Goal: Task Accomplishment & Management: Manage account settings

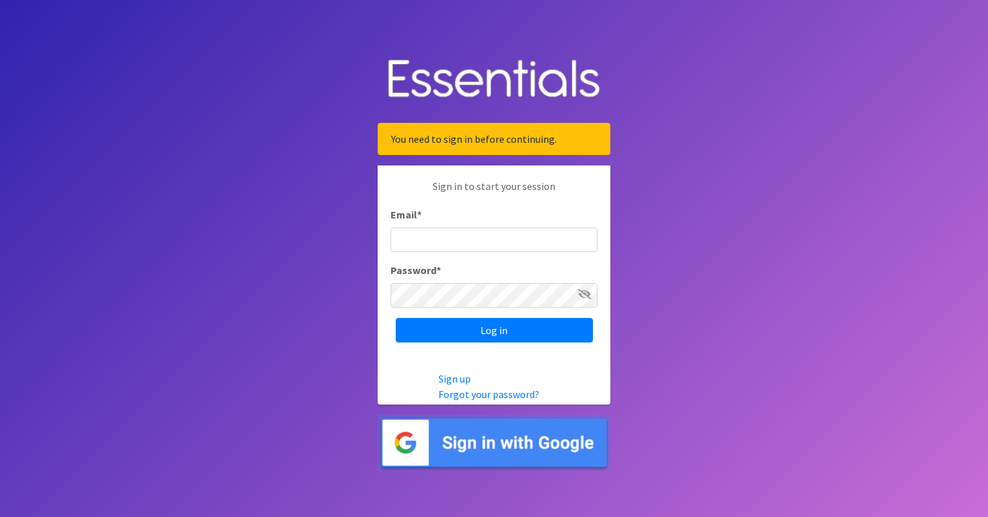
click at [454, 239] on input "Email *" at bounding box center [494, 240] width 207 height 25
type input "[PERSON_NAME][EMAIL_ADDRESS][PERSON_NAME][DOMAIN_NAME]"
click at [396, 318] on input "Log in" at bounding box center [494, 330] width 197 height 25
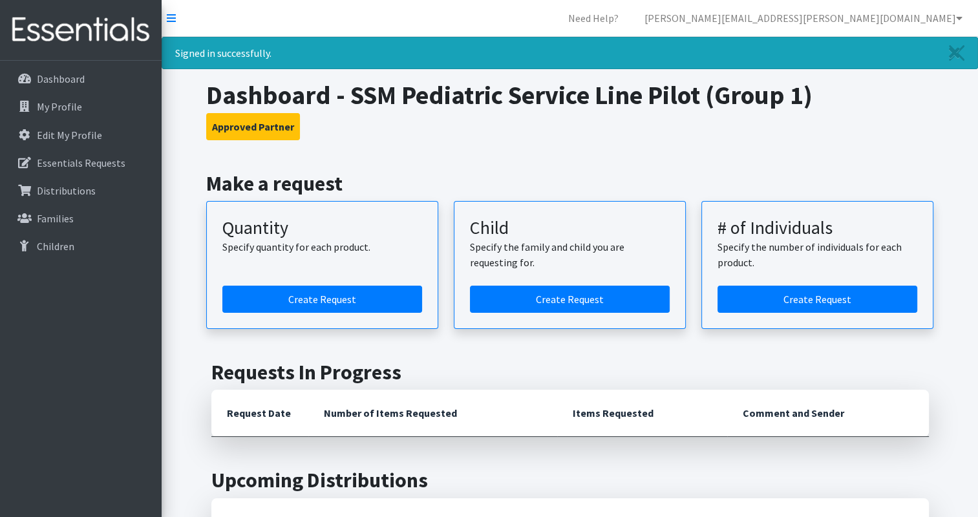
click at [606, 171] on h2 "Make a request" at bounding box center [569, 183] width 727 height 25
click at [65, 76] on p "Dashboard" at bounding box center [61, 78] width 48 height 13
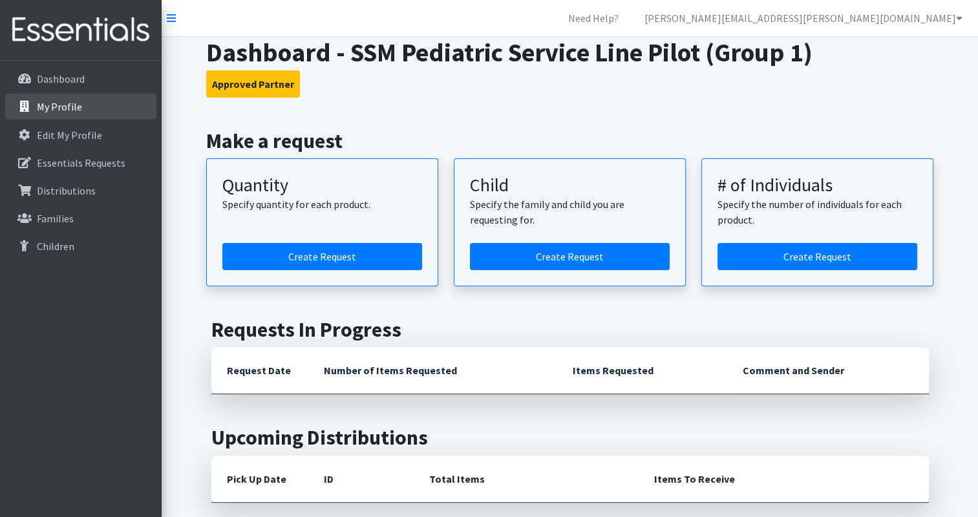
click at [83, 114] on link "My Profile" at bounding box center [80, 107] width 151 height 26
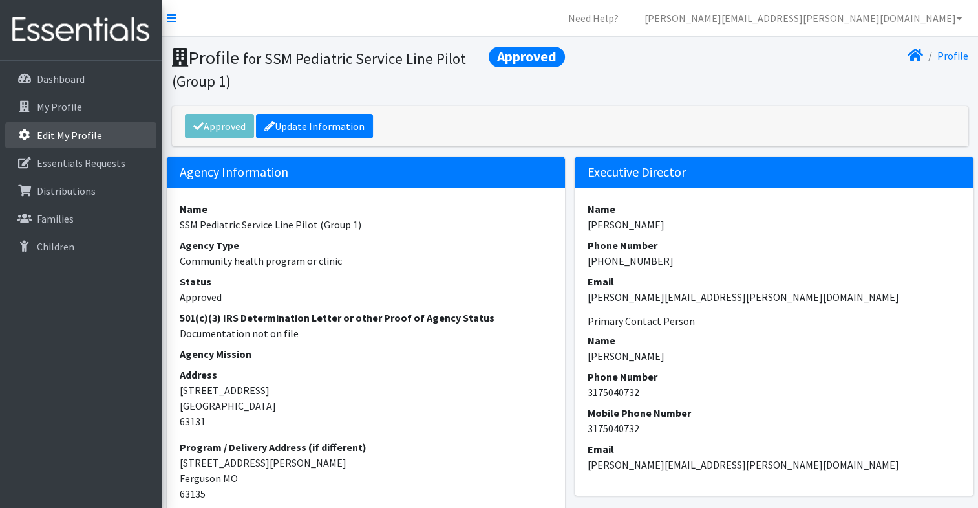
click at [58, 137] on p "Edit My Profile" at bounding box center [69, 135] width 65 height 13
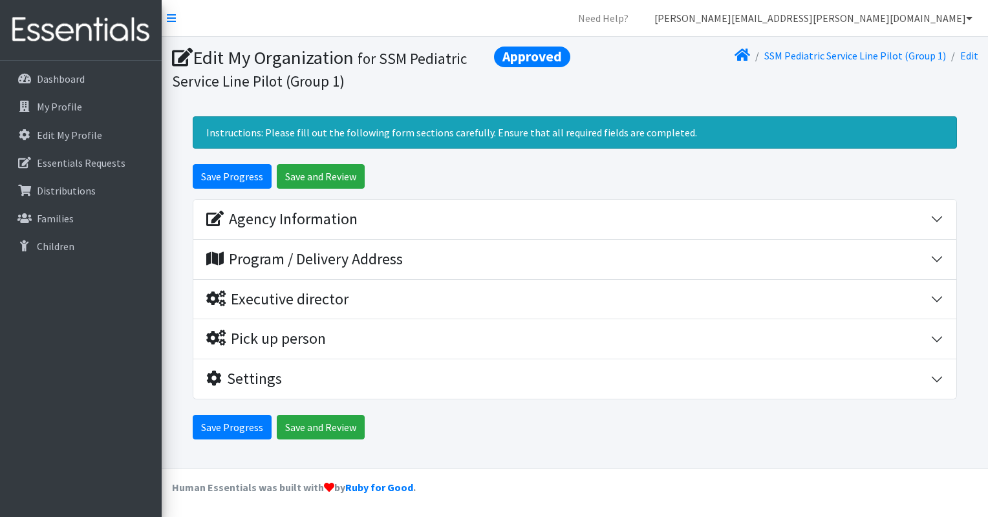
click at [933, 23] on link "[PERSON_NAME][EMAIL_ADDRESS][PERSON_NAME][DOMAIN_NAME]" at bounding box center [813, 18] width 339 height 26
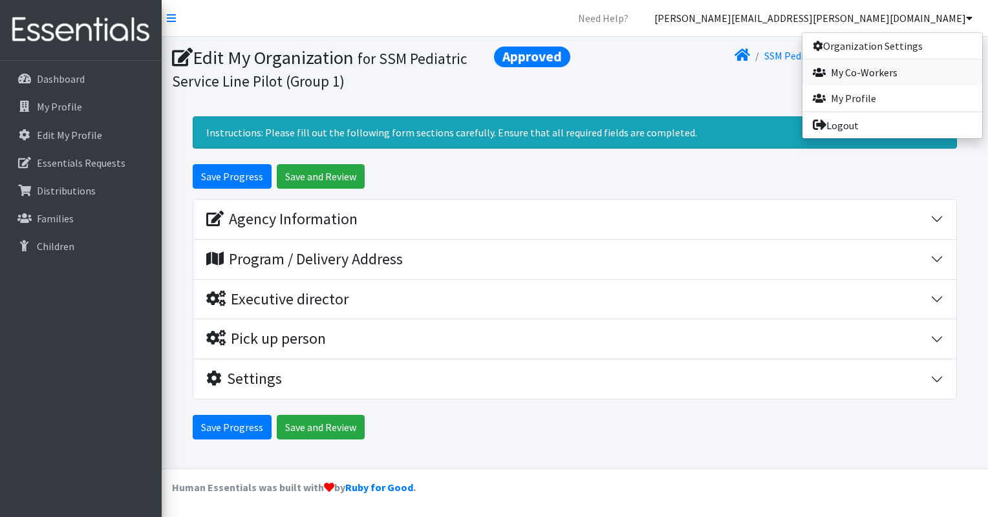
click at [886, 73] on link "My Co-Workers" at bounding box center [892, 72] width 180 height 26
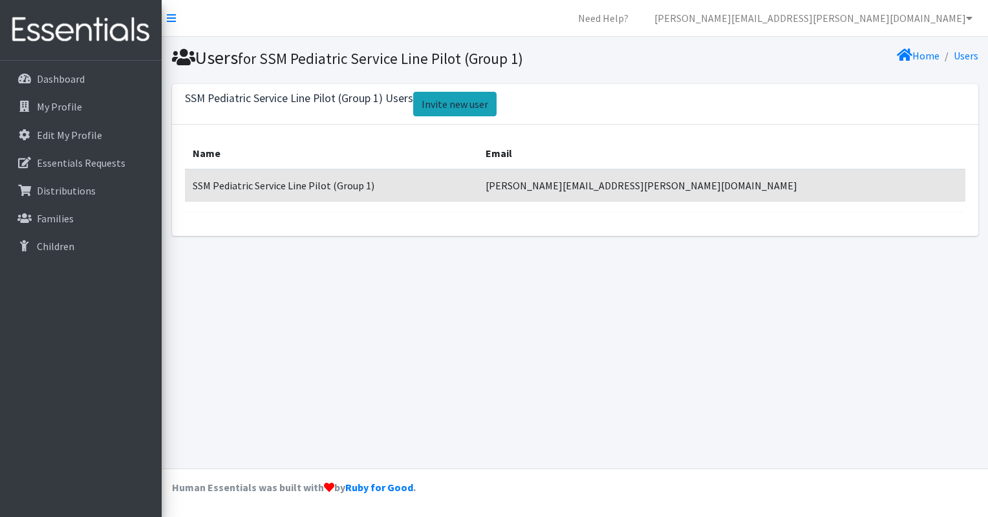
click at [456, 106] on link "Invite new user" at bounding box center [454, 104] width 83 height 25
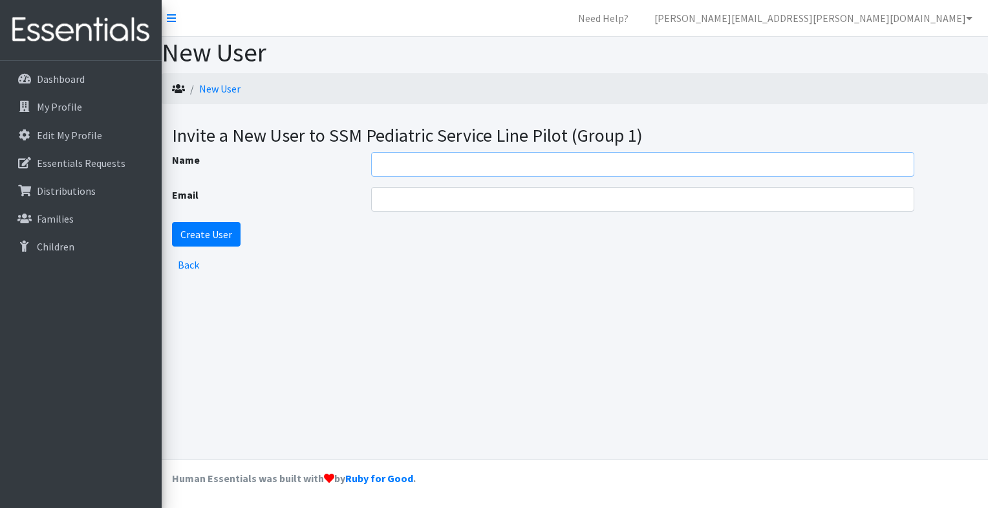
click at [421, 168] on input "Name" at bounding box center [643, 164] width 544 height 25
type input "[PERSON_NAME]"
paste input "Christina.Oppliger@ssmhealth.com"
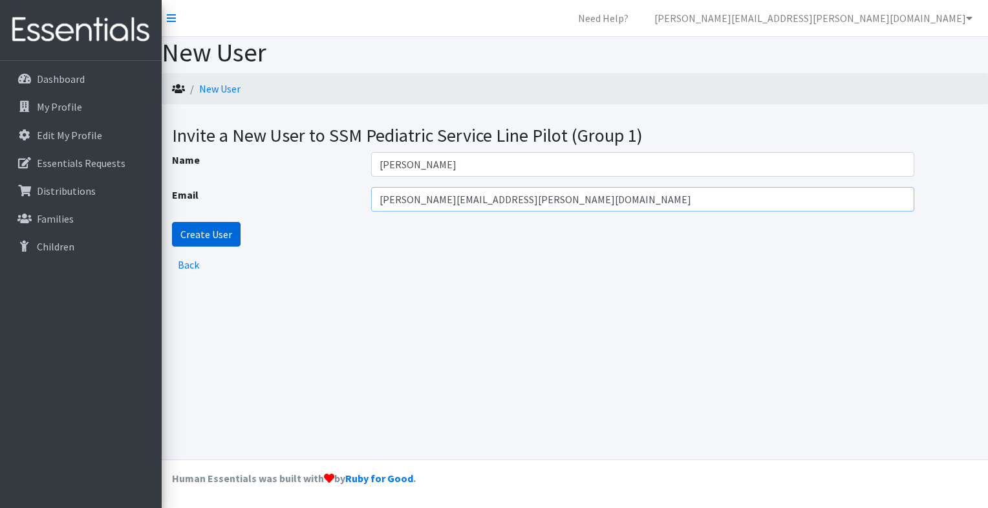
type input "Christina.Oppliger@ssmhealth.com"
click at [191, 243] on input "Create User" at bounding box center [206, 234] width 69 height 25
